Goal: Task Accomplishment & Management: Complete application form

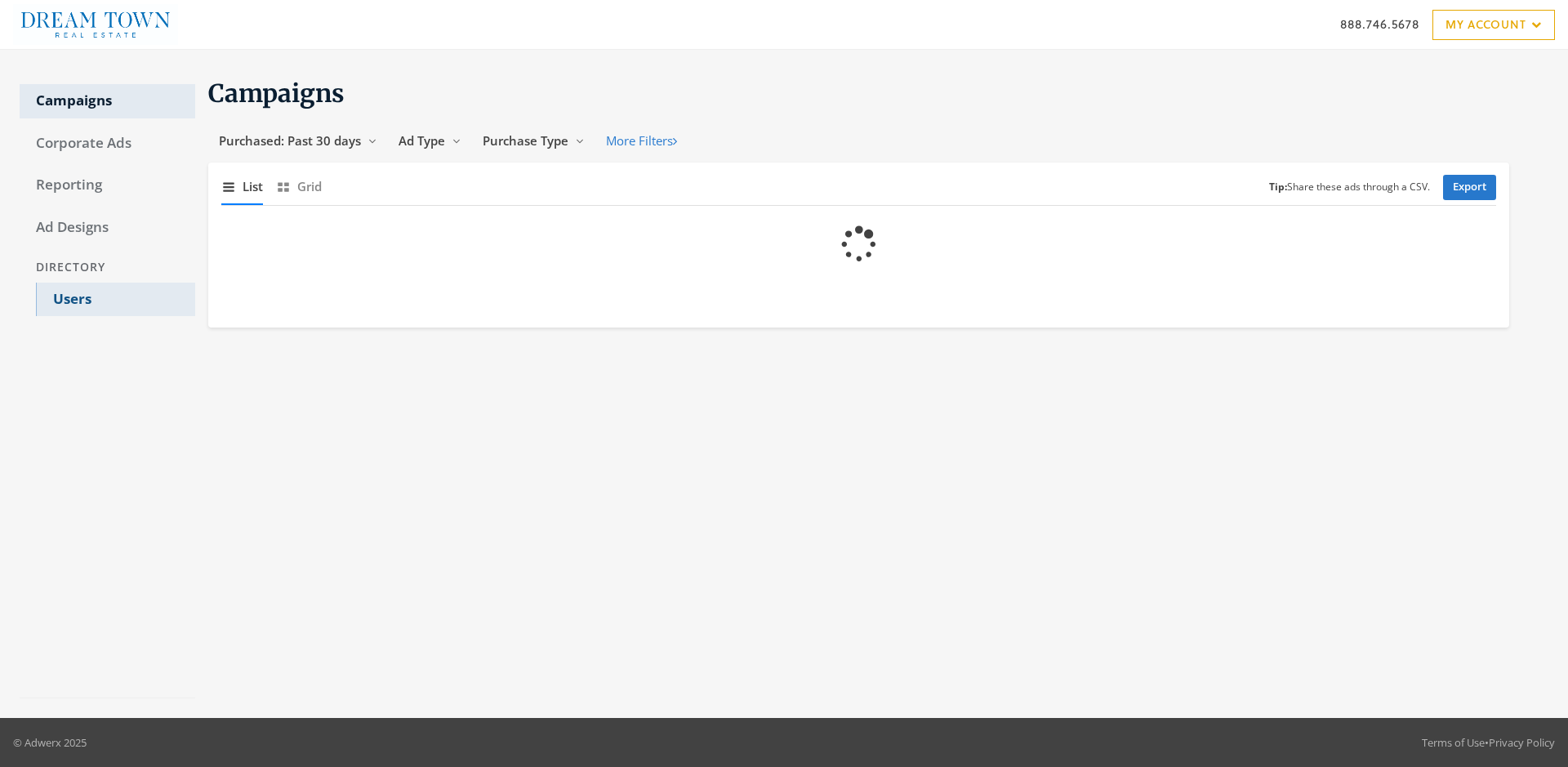
click at [116, 299] on link "Users" at bounding box center [115, 300] width 159 height 35
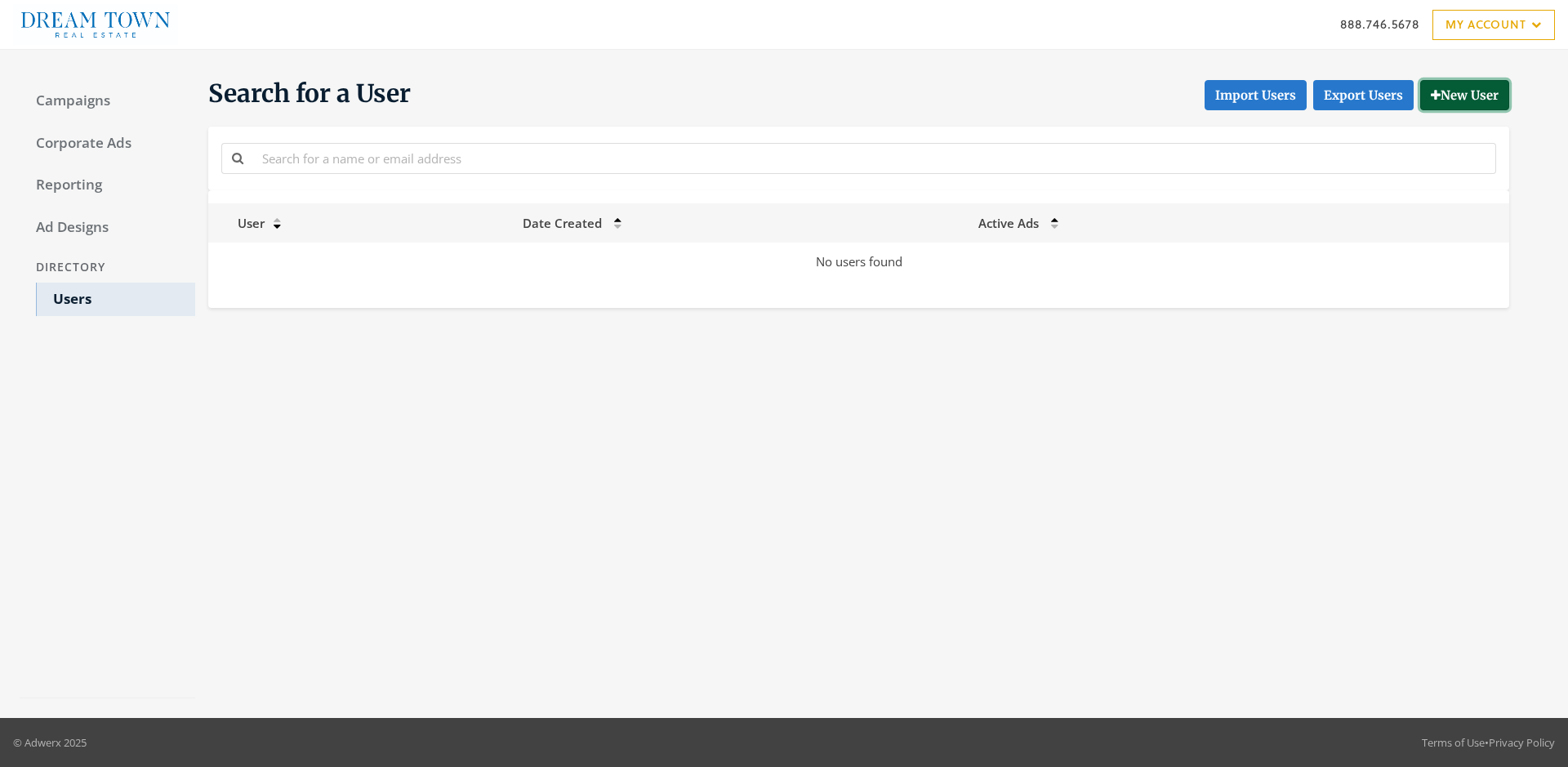
click at [1461, 95] on button "New User" at bounding box center [1464, 95] width 89 height 30
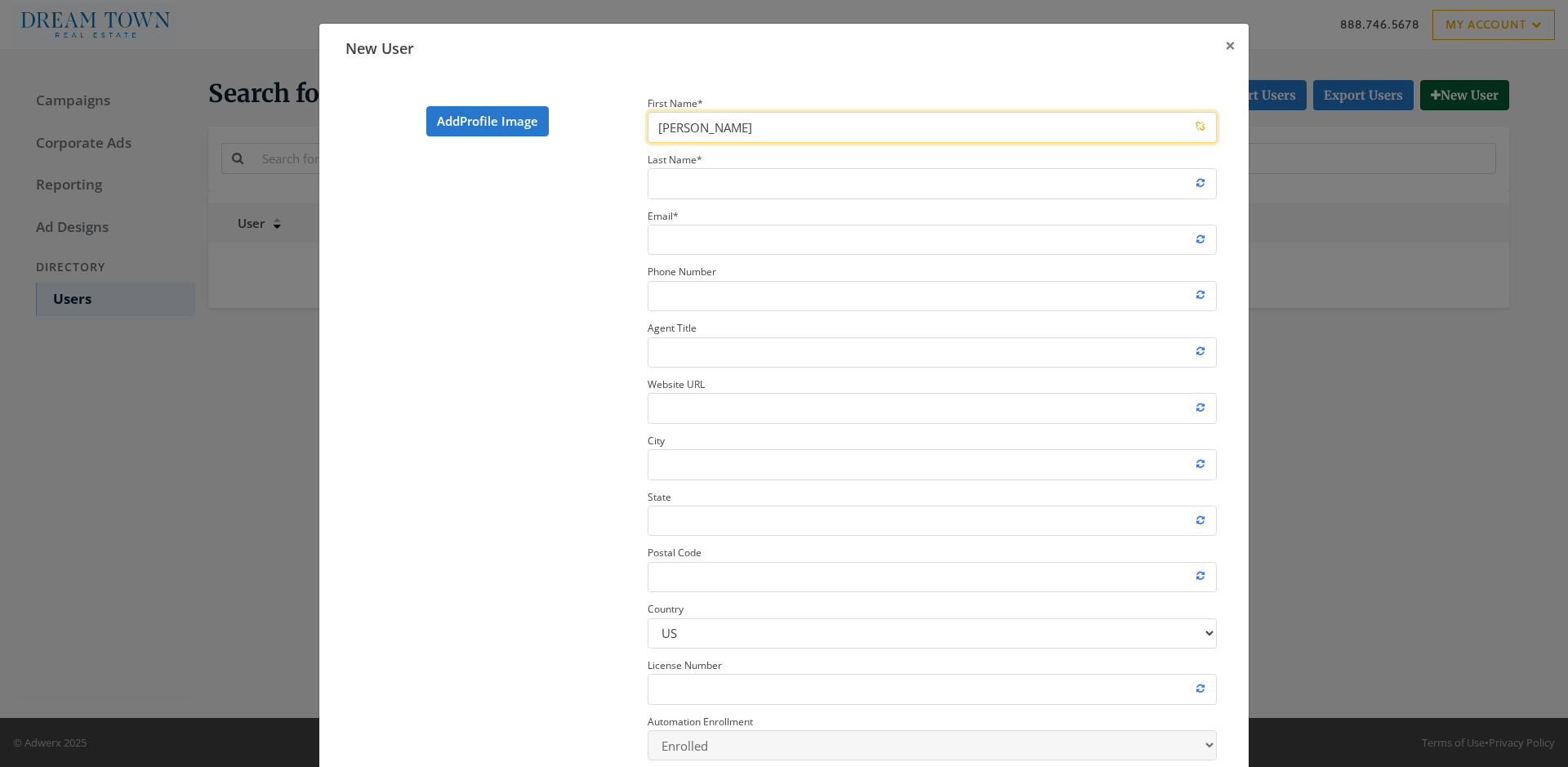
type input "John"
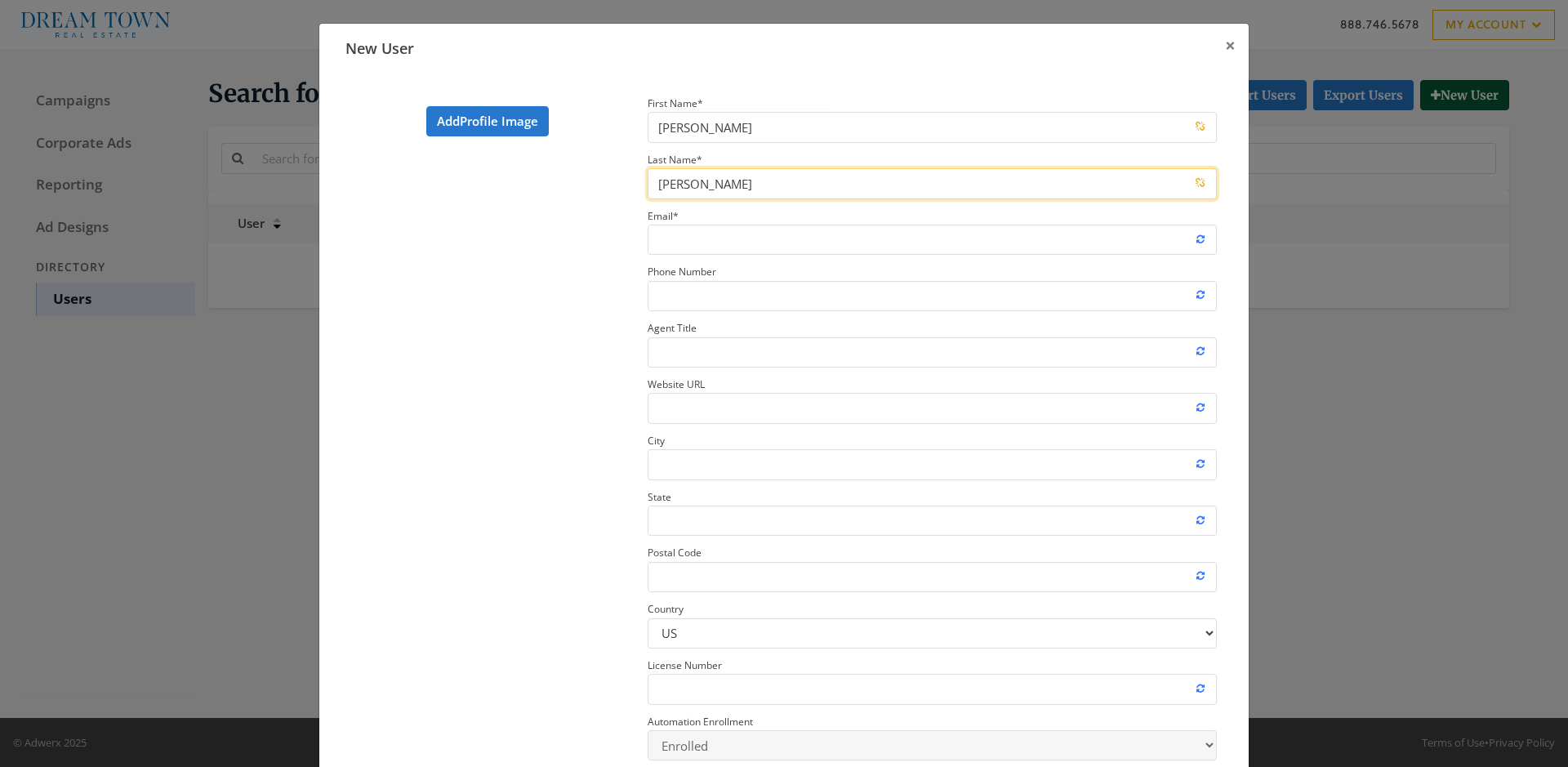
type input "Smith"
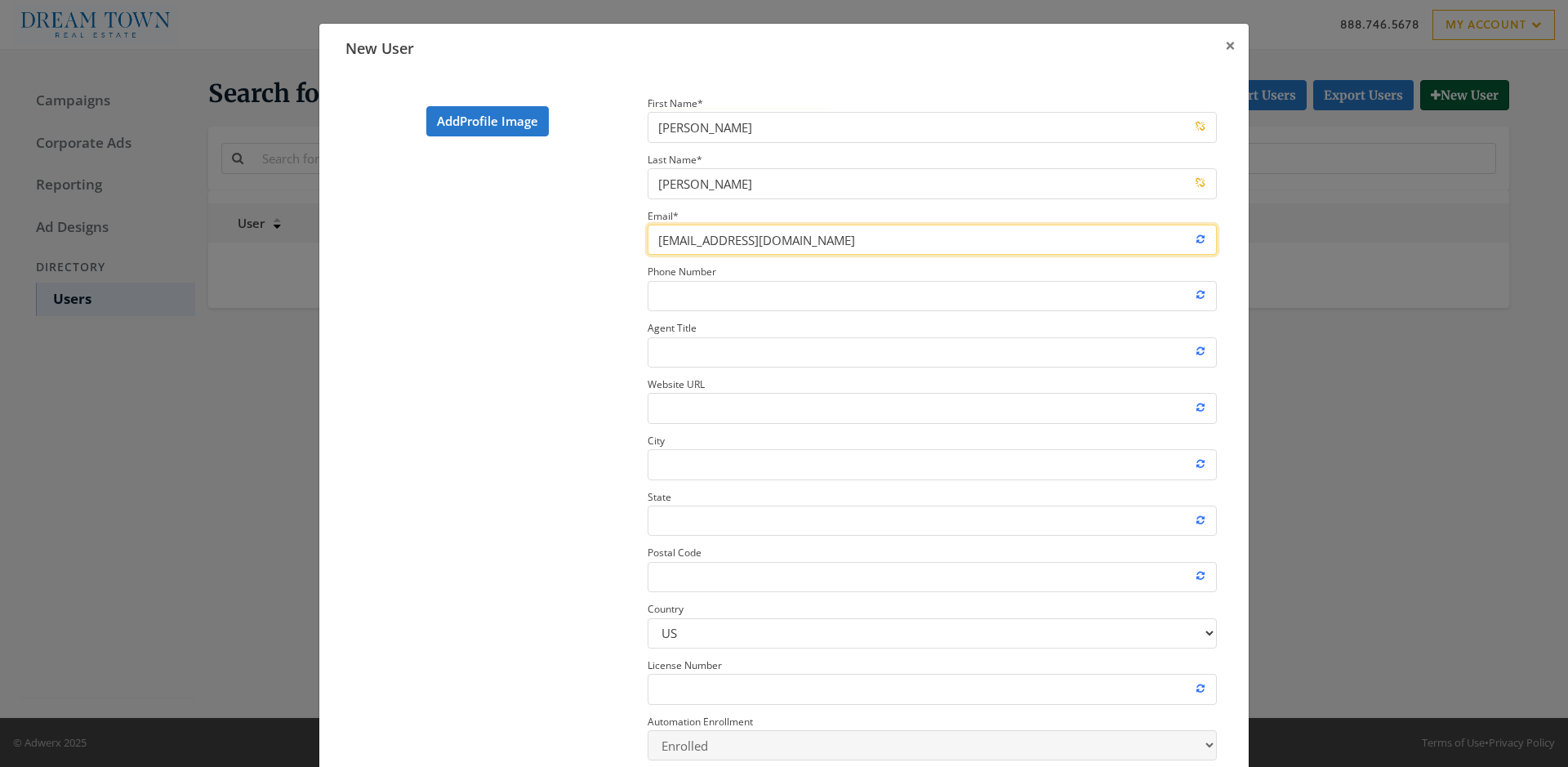
type input "newrosteruser@adwerx.com"
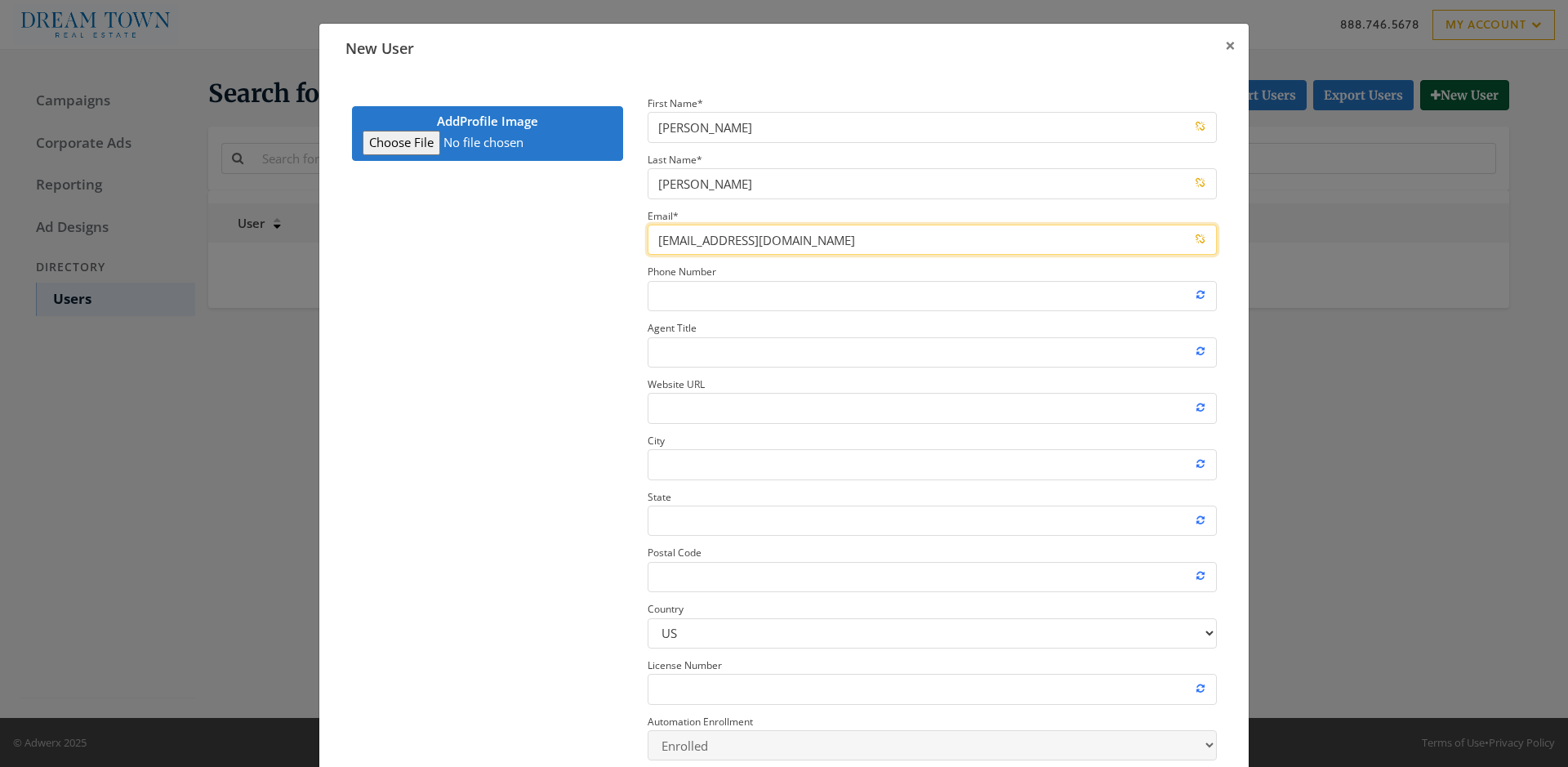
type input "C:\fakepath\download.jpeg"
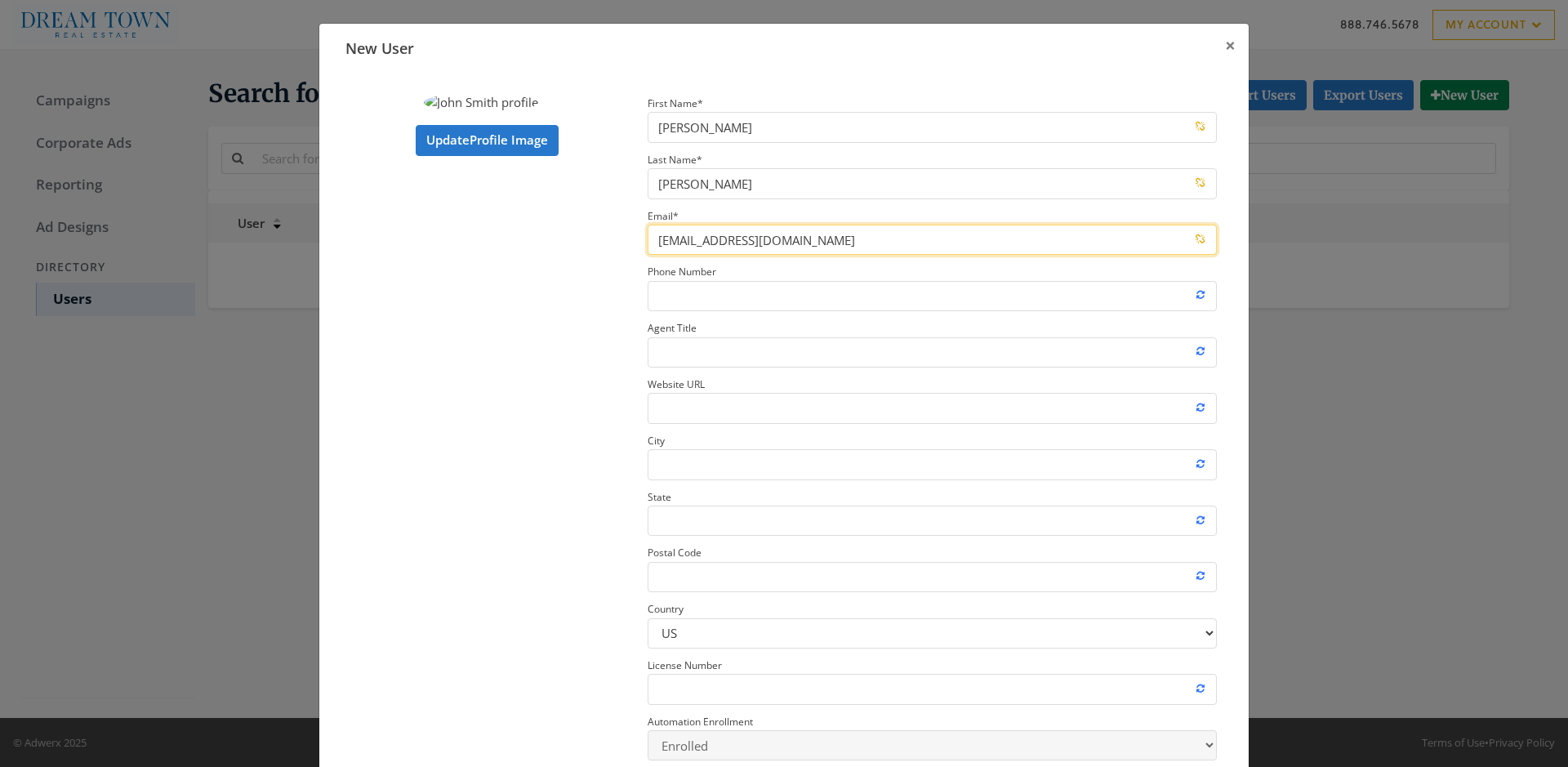
type input "newrosteruser@adwerx.com"
